Goal: Transaction & Acquisition: Subscribe to service/newsletter

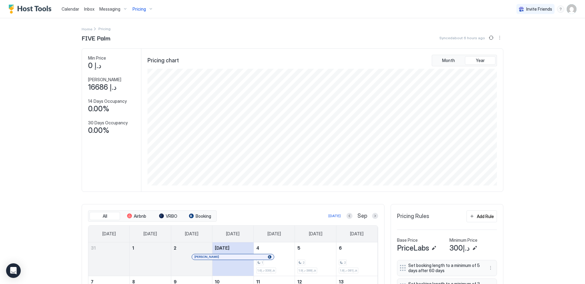
scroll to position [117, 350]
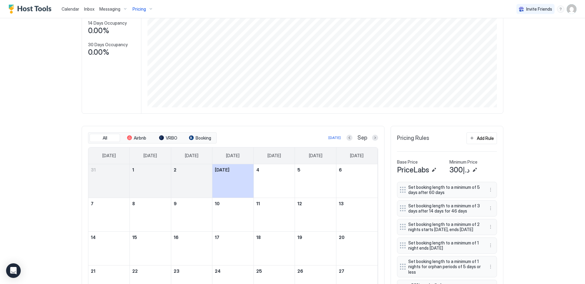
scroll to position [98, 0]
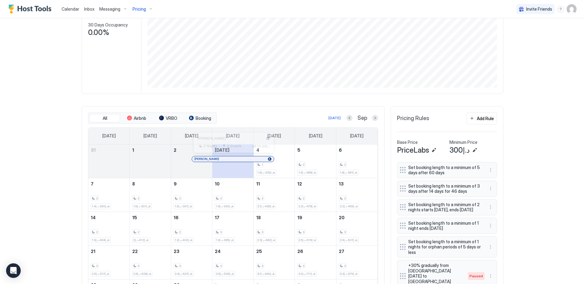
click at [231, 158] on div at bounding box center [233, 159] width 5 height 5
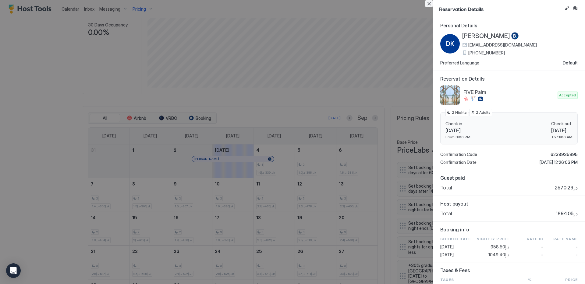
click at [431, 3] on button "Close" at bounding box center [428, 3] width 7 height 7
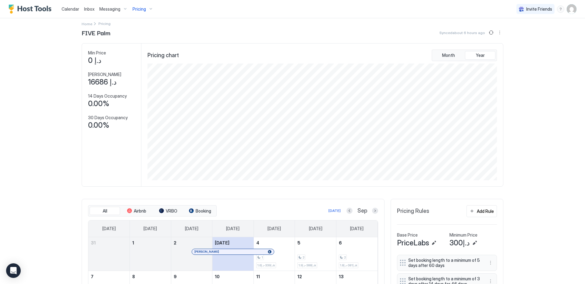
scroll to position [0, 0]
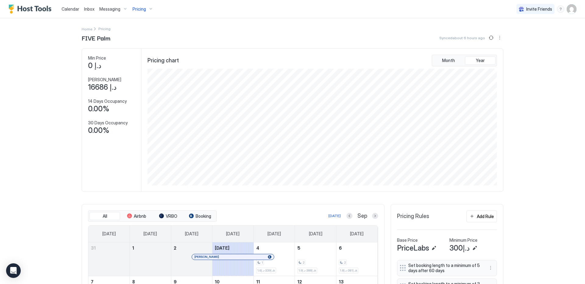
drag, startPoint x: 79, startPoint y: 38, endPoint x: 368, endPoint y: 235, distance: 349.8
click at [59, 79] on div "Calendar Inbox Messaging Pricing Invite Friends EN Home Pricing FIVE Palm Synce…" at bounding box center [292, 142] width 585 height 284
